Goal: Transaction & Acquisition: Purchase product/service

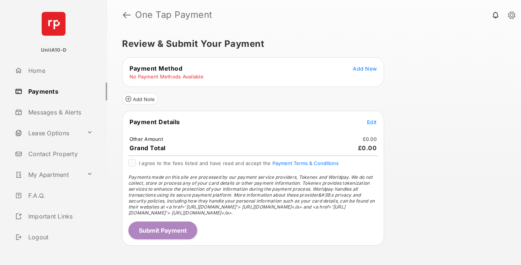
click at [365, 68] on span "Add New" at bounding box center [365, 68] width 24 height 6
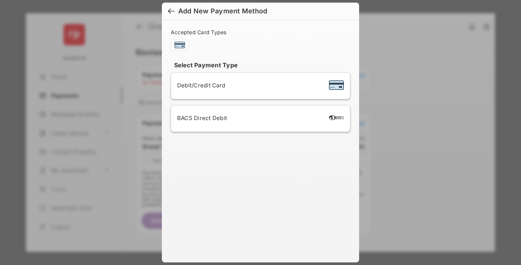
click at [259, 119] on div "BACS Direct Debit" at bounding box center [260, 119] width 167 height 14
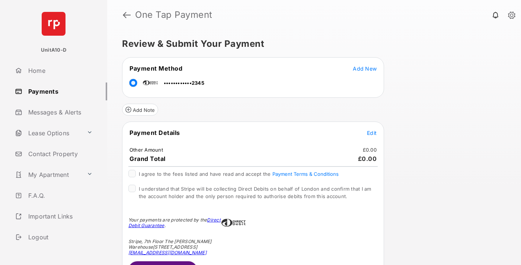
click at [372, 133] on span "Edit" at bounding box center [372, 133] width 10 height 6
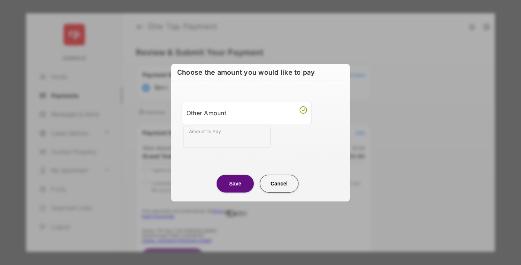
click at [247, 113] on div "Other Amount" at bounding box center [246, 113] width 121 height 13
type input "**"
click at [235, 183] on button "Save" at bounding box center [235, 184] width 37 height 18
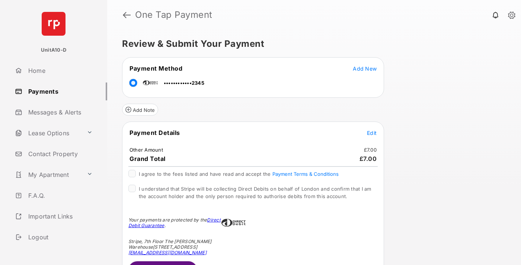
click at [372, 133] on span "Edit" at bounding box center [372, 133] width 10 height 6
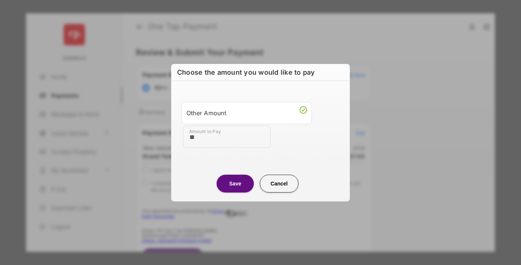
click at [235, 183] on button "Save" at bounding box center [235, 184] width 37 height 18
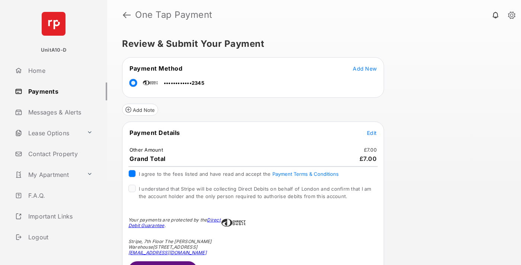
click at [162, 263] on button "Submit Payment" at bounding box center [162, 271] width 69 height 18
